Goal: Register for event/course

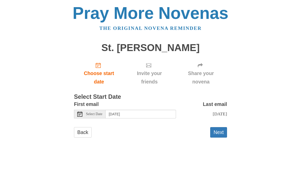
click at [103, 76] on span "Choose start date" at bounding box center [99, 77] width 40 height 17
click at [82, 110] on div "Select Date" at bounding box center [90, 114] width 32 height 9
click at [102, 114] on span "Select Date" at bounding box center [94, 114] width 16 height 4
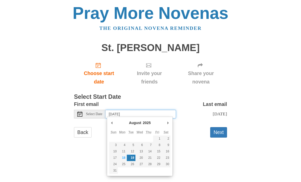
type input "Monday, August 18th"
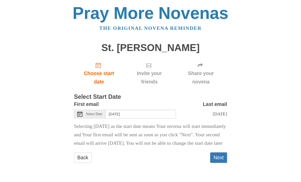
click at [219, 162] on button "Next" at bounding box center [218, 157] width 17 height 10
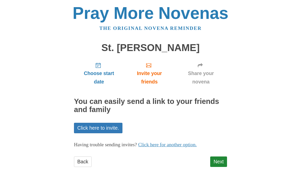
click at [219, 159] on link "Next" at bounding box center [218, 161] width 17 height 10
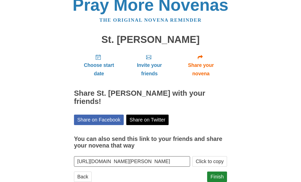
scroll to position [11, 0]
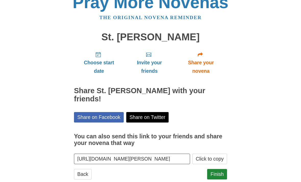
click at [223, 169] on link "Finish" at bounding box center [217, 174] width 20 height 10
